Goal: Transaction & Acquisition: Obtain resource

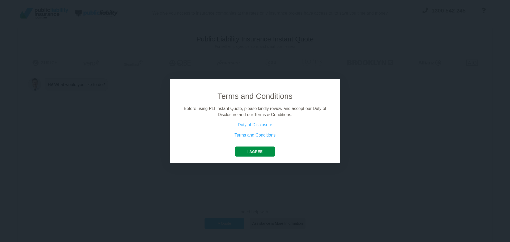
click at [268, 150] on button "I agree" at bounding box center [255, 151] width 40 height 10
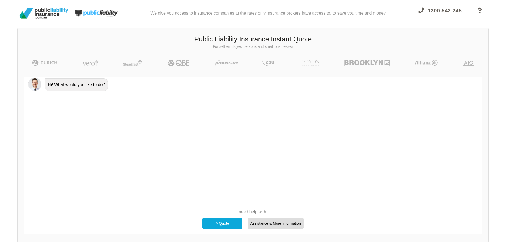
click at [219, 218] on div "A Quote" at bounding box center [222, 223] width 40 height 11
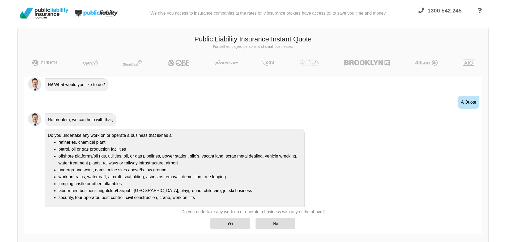
scroll to position [10, 0]
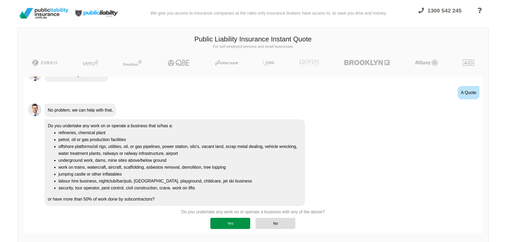
click at [230, 223] on div "Yes" at bounding box center [230, 223] width 40 height 11
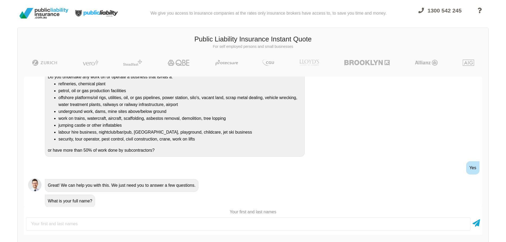
scroll to position [60, 0]
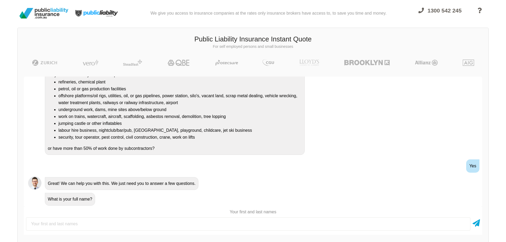
click at [230, 223] on input "text" at bounding box center [248, 223] width 444 height 13
type input "[PERSON_NAME]"
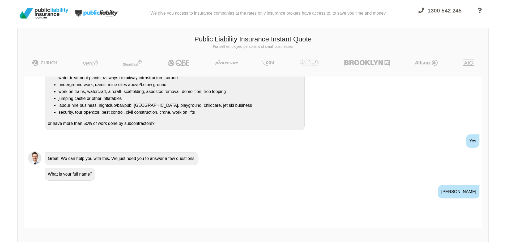
scroll to position [127, 0]
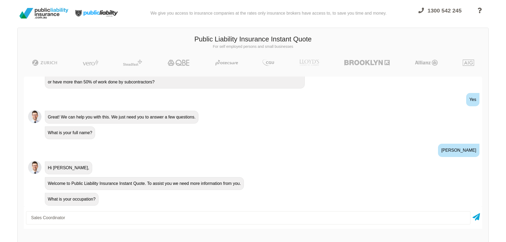
type input "Sales Coordinator"
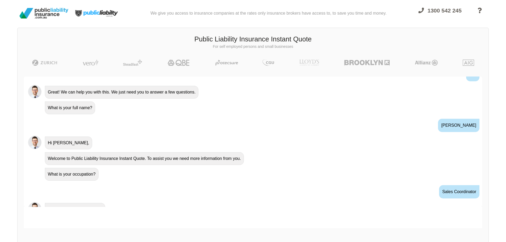
scroll to position [162, 0]
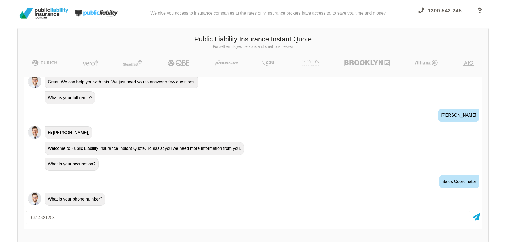
type input "0414621203"
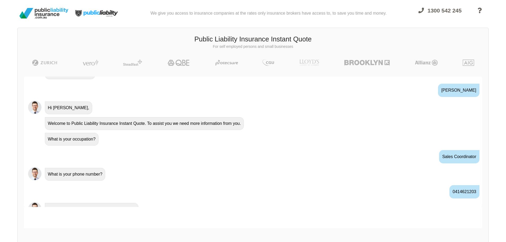
scroll to position [197, 0]
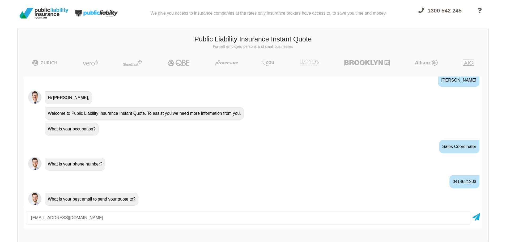
type input "[EMAIL_ADDRESS][DOMAIN_NAME]"
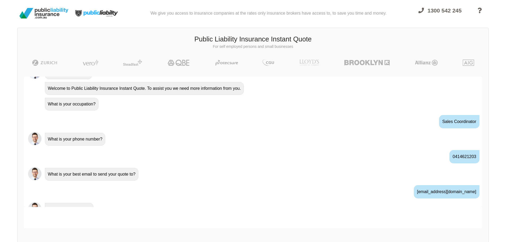
scroll to position [232, 0]
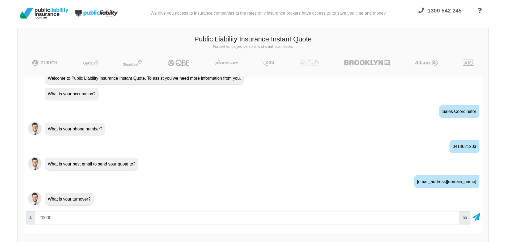
type input "20000"
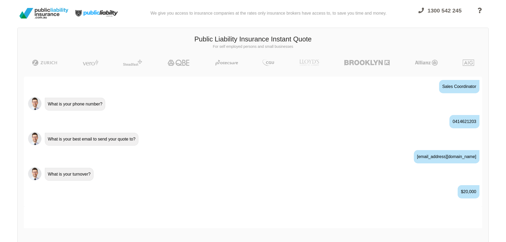
scroll to position [267, 0]
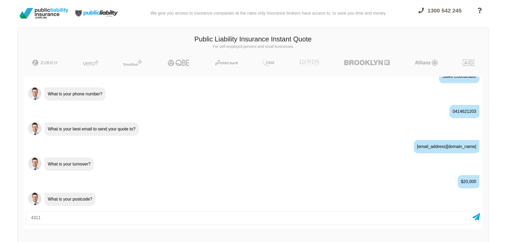
type input "4311"
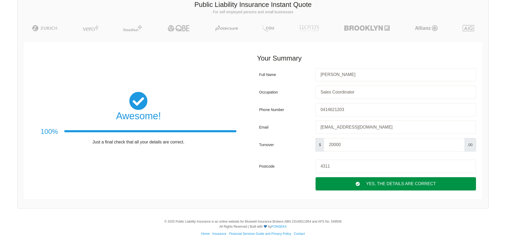
scroll to position [37, 0]
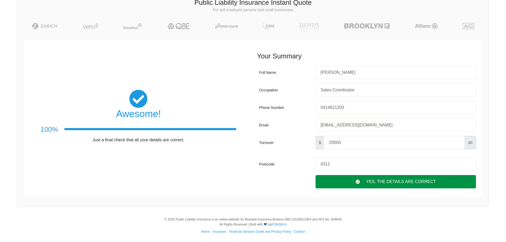
click at [372, 185] on div "Yes, The Details are correct" at bounding box center [395, 181] width 160 height 13
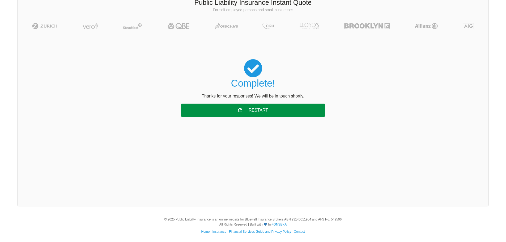
click at [257, 113] on div "Restart" at bounding box center [253, 110] width 144 height 13
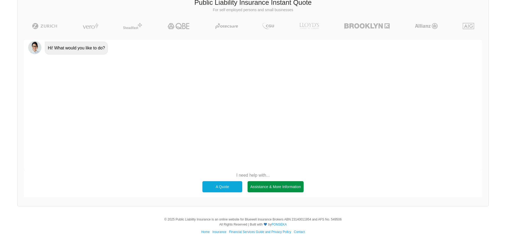
click at [274, 183] on div "Assistance & More Information" at bounding box center [275, 186] width 56 height 11
